Goal: Task Accomplishment & Management: Use online tool/utility

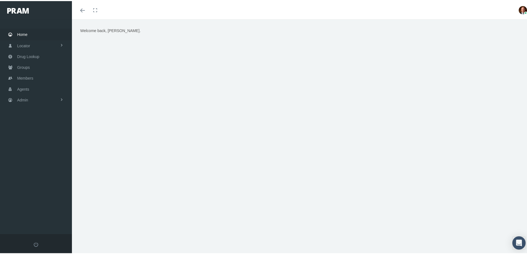
click at [27, 33] on span "Home" at bounding box center [22, 33] width 10 height 11
click at [38, 100] on link "Admin" at bounding box center [36, 98] width 72 height 11
click at [37, 115] on link "Security" at bounding box center [36, 111] width 72 height 10
click at [39, 143] on span "User Lookup" at bounding box center [33, 141] width 22 height 9
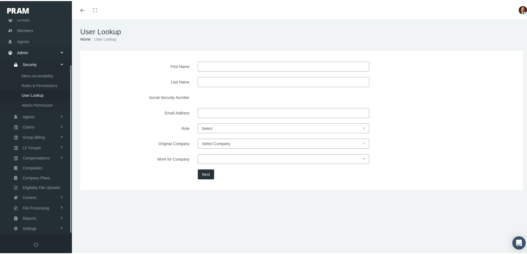
scroll to position [58, 0]
click at [240, 65] on input "First Name" at bounding box center [283, 66] width 171 height 10
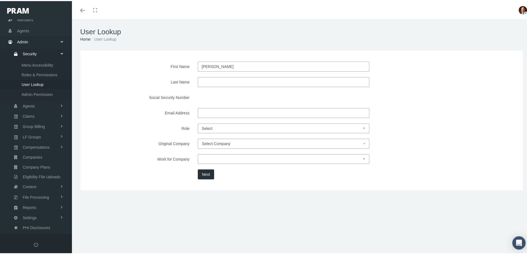
type input "david"
type input "wilson"
click at [203, 172] on button "Next" at bounding box center [206, 173] width 16 height 10
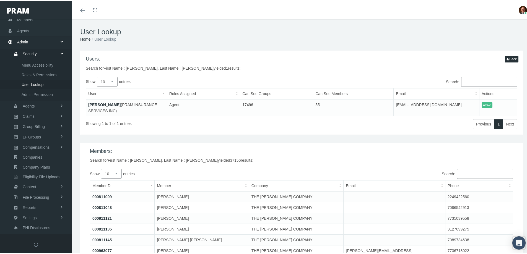
click at [107, 104] on link "[PERSON_NAME]" at bounding box center [104, 103] width 32 height 4
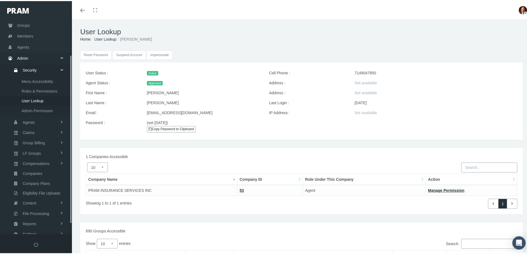
scroll to position [58, 0]
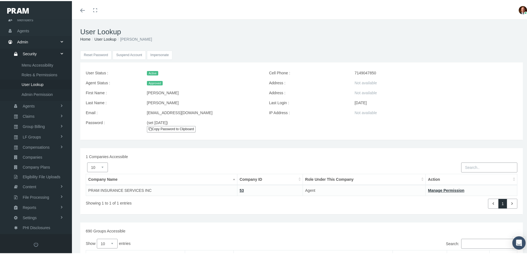
click at [163, 53] on input "Impersonate" at bounding box center [160, 53] width 26 height 9
